Goal: Task Accomplishment & Management: Manage account settings

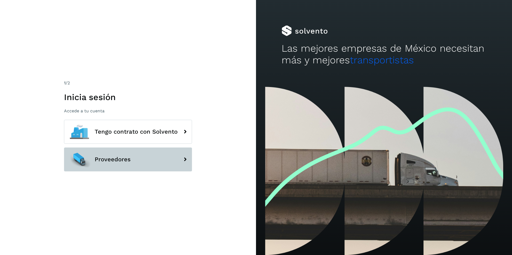
click at [173, 168] on button "Proveedores" at bounding box center [128, 160] width 128 height 24
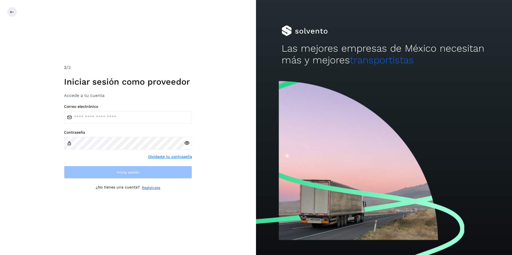
drag, startPoint x: 200, startPoint y: 155, endPoint x: 191, endPoint y: 156, distance: 9.9
click at [198, 156] on div "2 /2 Iniciar sesión como proveedor Accede a tu cuenta Correo electrónico Contra…" at bounding box center [128, 127] width 256 height 255
click at [182, 158] on link "Olvidaste tu contraseña" at bounding box center [170, 157] width 44 height 6
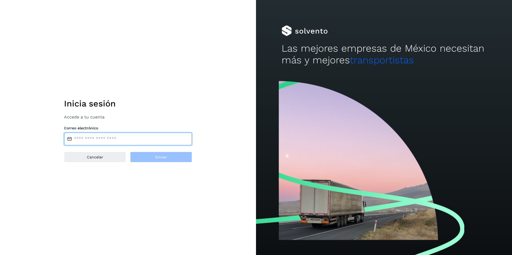
drag, startPoint x: 96, startPoint y: 138, endPoint x: 87, endPoint y: 136, distance: 10.0
click at [95, 138] on input "email" at bounding box center [128, 139] width 128 height 13
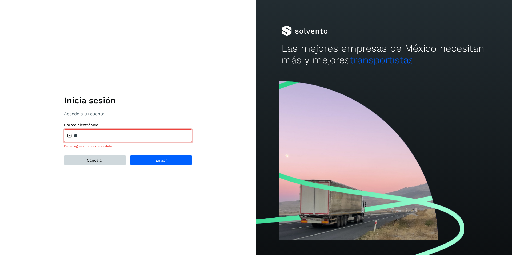
type input "**********"
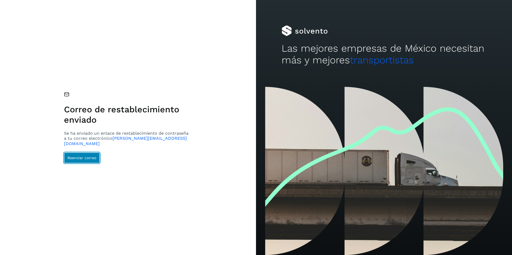
click at [81, 157] on span "Reenviar correo" at bounding box center [81, 158] width 29 height 4
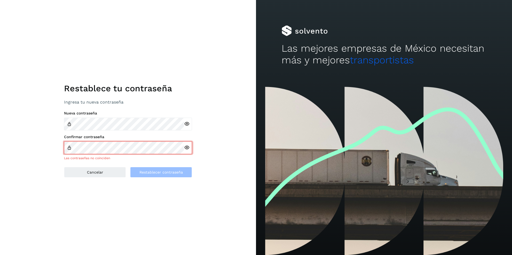
drag, startPoint x: 156, startPoint y: 190, endPoint x: 157, endPoint y: 181, distance: 8.6
click at [156, 189] on div "Restablece tu contraseña Ingresa tu nueva contraseña Nueva contraseña Confirmar…" at bounding box center [128, 127] width 256 height 255
click at [186, 124] on icon at bounding box center [187, 124] width 6 height 6
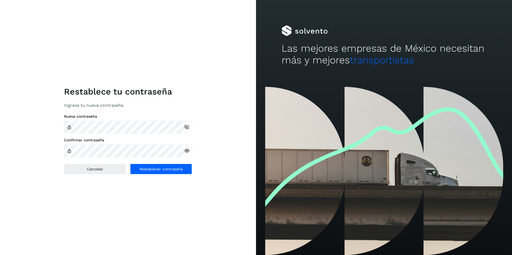
drag, startPoint x: 166, startPoint y: 197, endPoint x: 174, endPoint y: 176, distance: 22.8
click at [167, 196] on div "Restablece tu contraseña Ingresa tu nueva contraseña Nueva contraseña Confirmar…" at bounding box center [128, 127] width 256 height 255
click at [187, 148] on icon at bounding box center [187, 151] width 6 height 6
click at [158, 167] on button "Restablecer contraseña" at bounding box center [161, 169] width 62 height 11
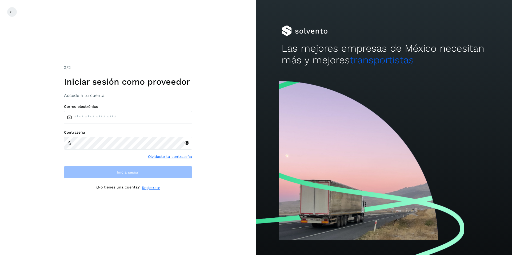
click at [164, 155] on link "Olvidaste tu contraseña" at bounding box center [170, 157] width 44 height 6
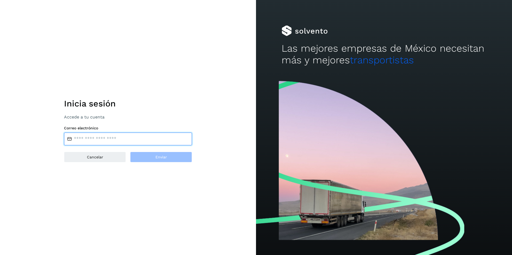
click at [106, 138] on input "email" at bounding box center [128, 139] width 128 height 13
type input "**********"
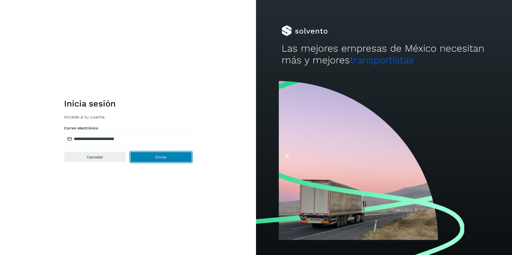
click at [142, 156] on button "Enviar" at bounding box center [161, 157] width 62 height 11
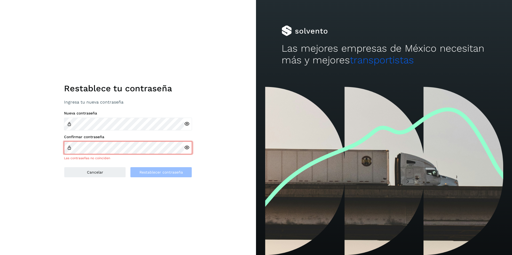
drag, startPoint x: 115, startPoint y: 213, endPoint x: 158, endPoint y: 157, distance: 71.2
click at [115, 213] on div "Restablece tu contraseña Ingresa tu nueva contraseña Nueva contraseña Confirmar…" at bounding box center [128, 127] width 256 height 255
click at [187, 123] on icon at bounding box center [187, 124] width 6 height 6
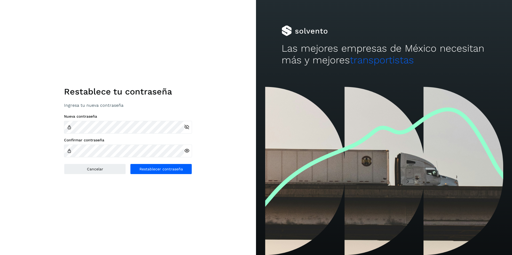
drag, startPoint x: 134, startPoint y: 187, endPoint x: 168, endPoint y: 159, distance: 44.6
click at [135, 187] on div "Restablece tu contraseña Ingresa tu nueva contraseña Nueva contraseña Confirmar…" at bounding box center [128, 127] width 256 height 255
click at [185, 149] on icon at bounding box center [187, 151] width 6 height 6
click at [154, 170] on span "Restablecer contraseña" at bounding box center [160, 169] width 43 height 4
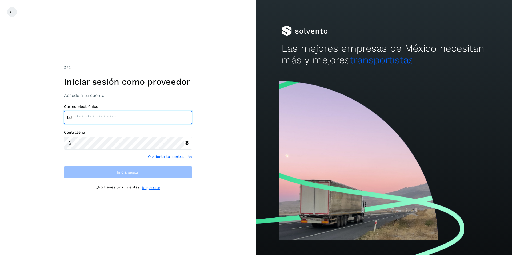
click at [101, 118] on input "email" at bounding box center [128, 117] width 128 height 13
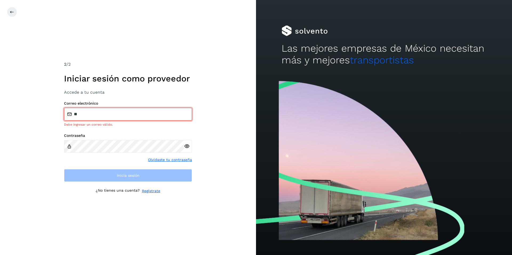
type input "**********"
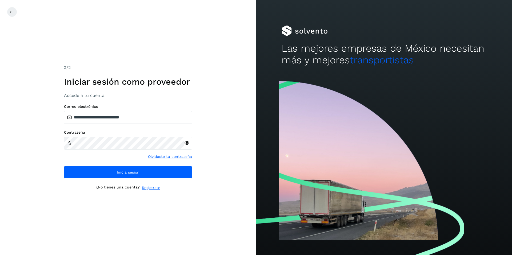
click at [189, 143] on icon at bounding box center [187, 143] width 6 height 6
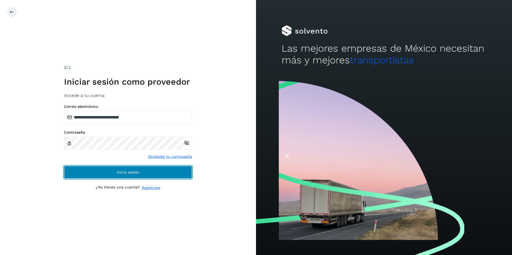
click at [110, 170] on button "Inicia sesión" at bounding box center [128, 172] width 128 height 13
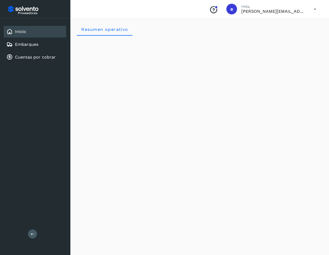
scroll to position [1, 0]
click at [316, 9] on icon at bounding box center [314, 9] width 11 height 11
click at [284, 26] on div "Cerrar sesión" at bounding box center [288, 24] width 63 height 10
